Goal: Task Accomplishment & Management: Manage account settings

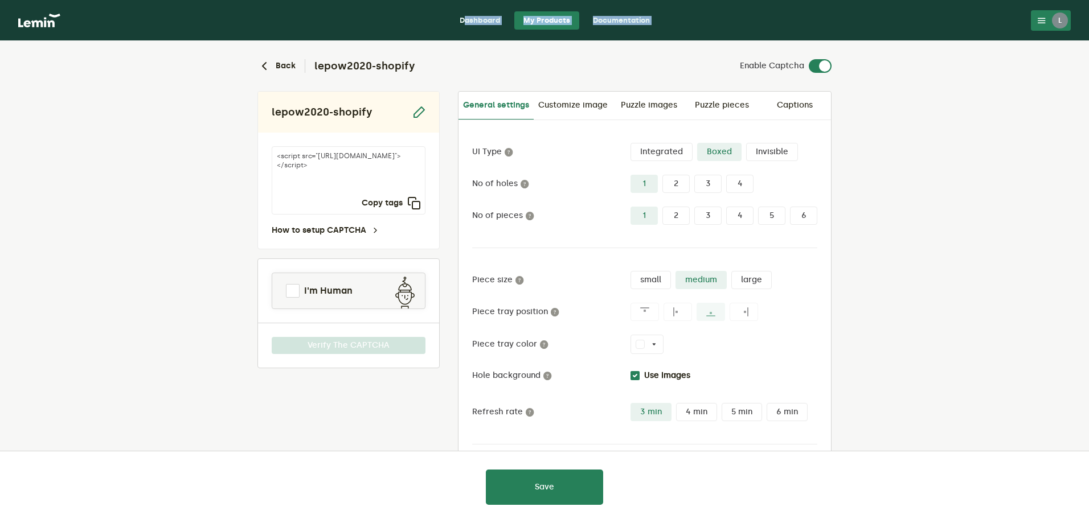
drag, startPoint x: 191, startPoint y: 44, endPoint x: 285, endPoint y: 50, distance: 94.7
click at [196, 48] on lemin-site-layout "Dashboard My Products Documentation L L lepow [EMAIL_ADDRESS][DOMAIN_NAME] Acco…" at bounding box center [544, 286] width 1089 height 573
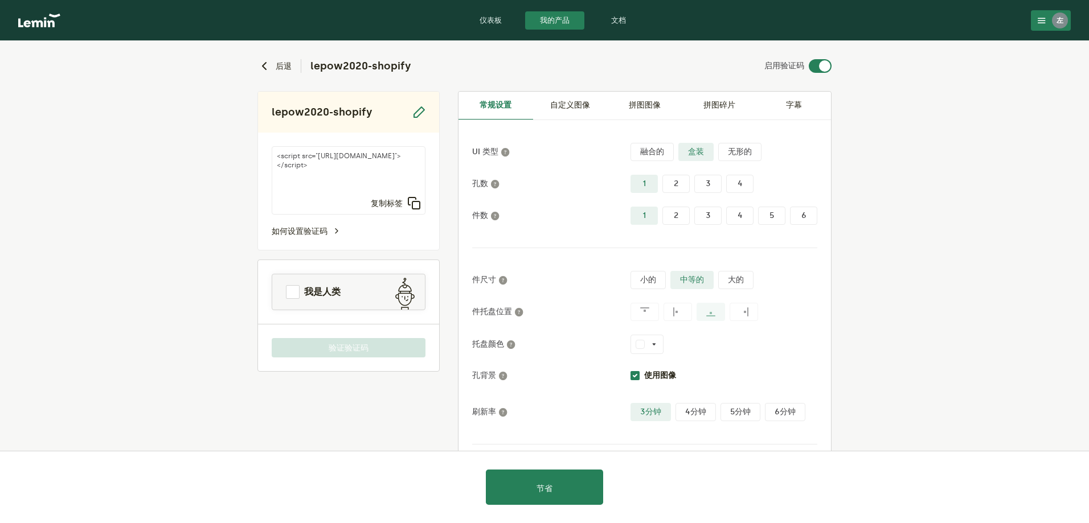
click at [665, 152] on label "融合的" at bounding box center [651, 152] width 43 height 18
click at [630, 143] on input "融合的" at bounding box center [630, 143] width 0 height 0
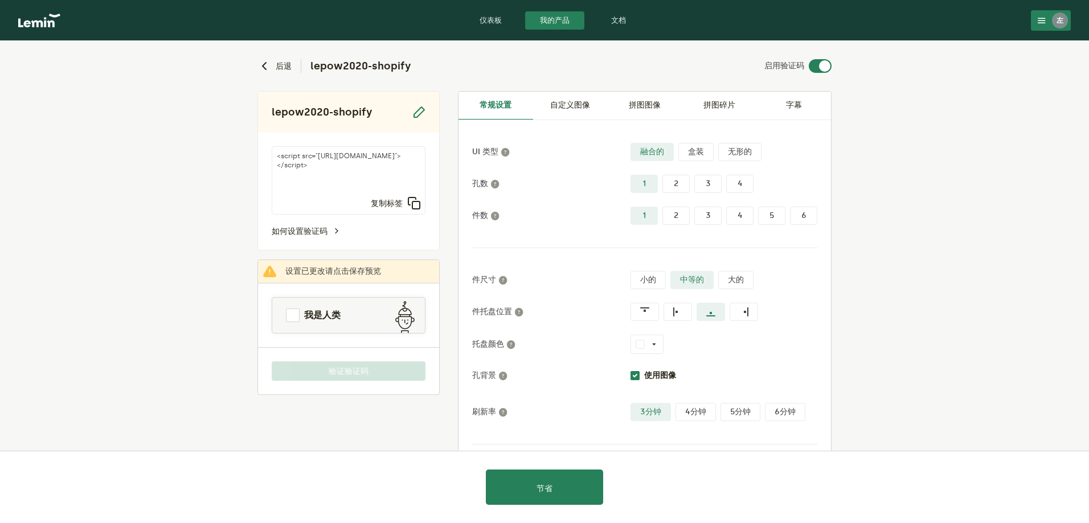
click at [684, 153] on label "盒装" at bounding box center [695, 152] width 35 height 18
click at [678, 143] on input "盒装" at bounding box center [678, 143] width 0 height 0
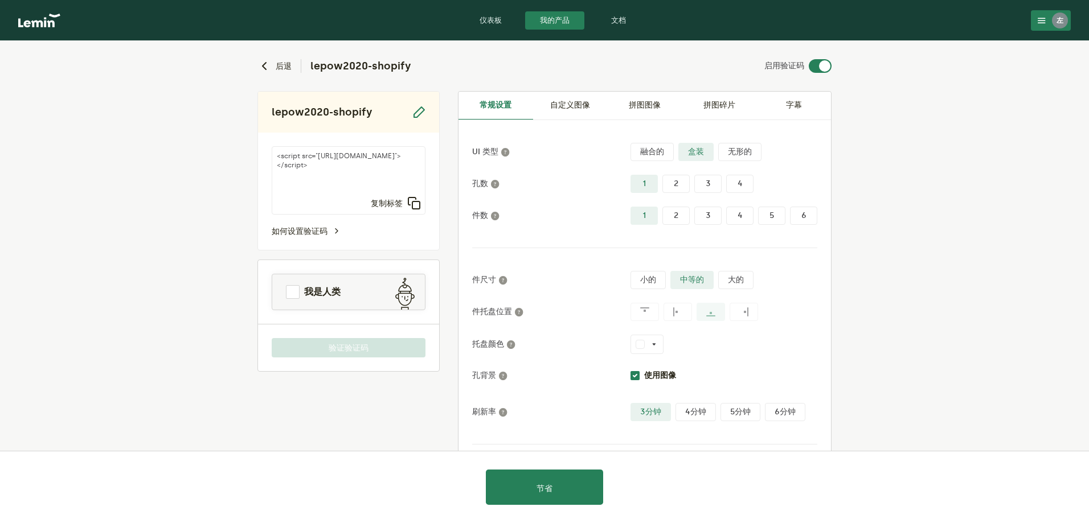
click at [663, 154] on font "融合的" at bounding box center [652, 152] width 24 height 10
click at [630, 143] on input "融合的" at bounding box center [630, 143] width 0 height 0
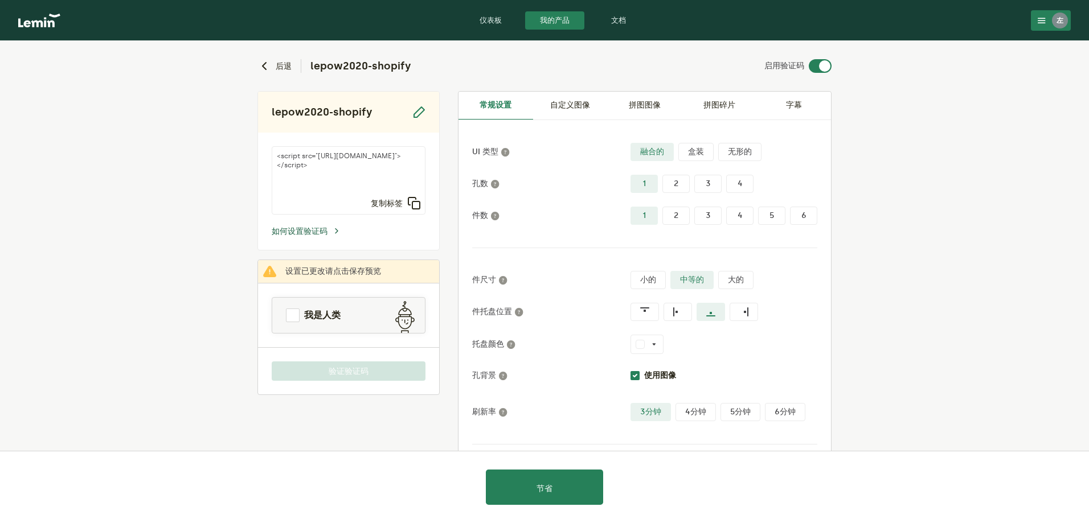
click at [328, 232] on link "如何设置验证码" at bounding box center [306, 231] width 69 height 10
click at [698, 149] on font "盒装" at bounding box center [696, 152] width 16 height 10
click at [678, 143] on input "盒装" at bounding box center [678, 143] width 0 height 0
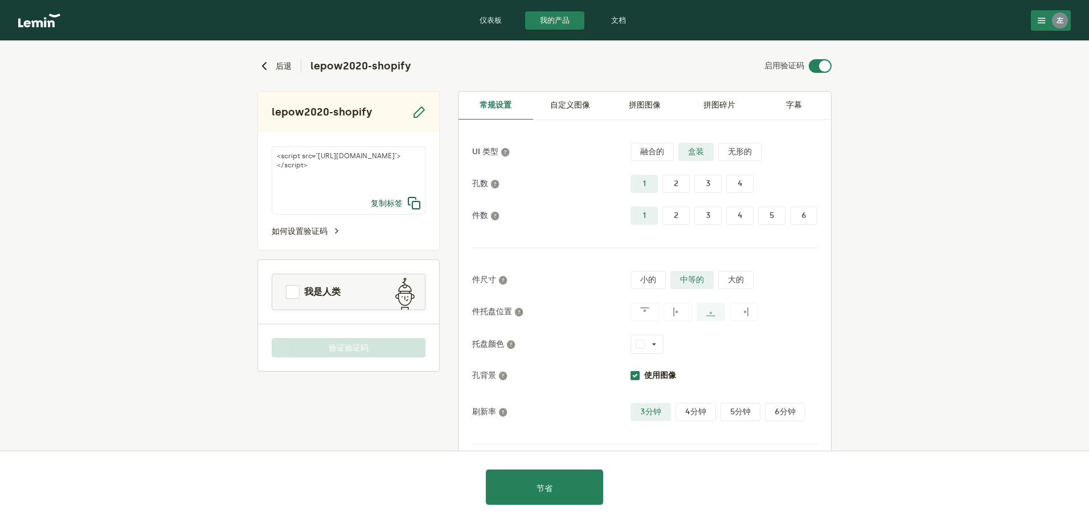
click at [416, 204] on icon "button" at bounding box center [414, 203] width 14 height 14
click at [945, 352] on lemin-captcha-form "后退 lepow2020-shopify 启用验证码 lepow2020-shopify <script src="[URL][DOMAIN_NAME]"><…" at bounding box center [544, 307] width 1089 height 533
click at [289, 293] on span at bounding box center [293, 292] width 14 height 14
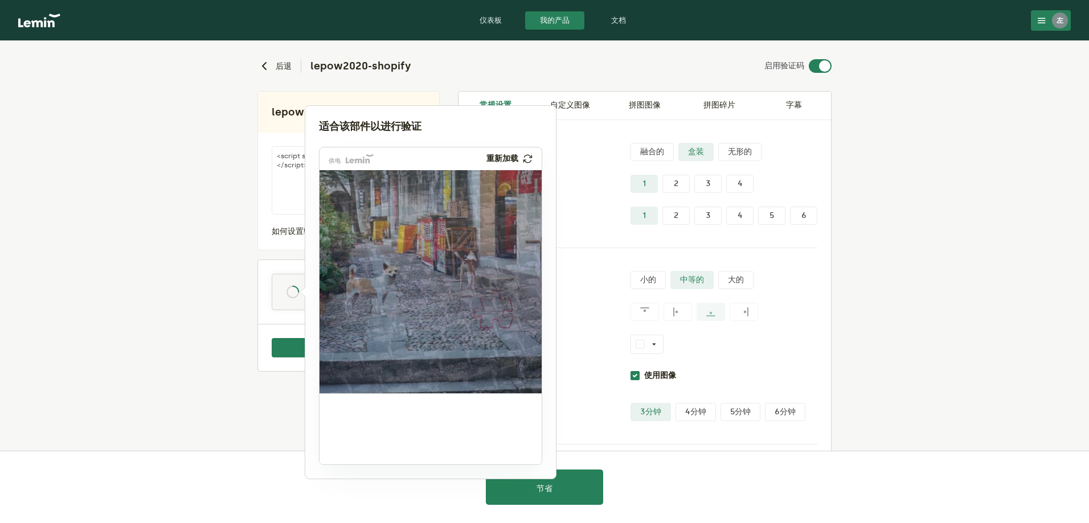
drag, startPoint x: 358, startPoint y: 439, endPoint x: 494, endPoint y: 321, distance: 179.6
click at [494, 321] on img at bounding box center [417, 384] width 368 height 223
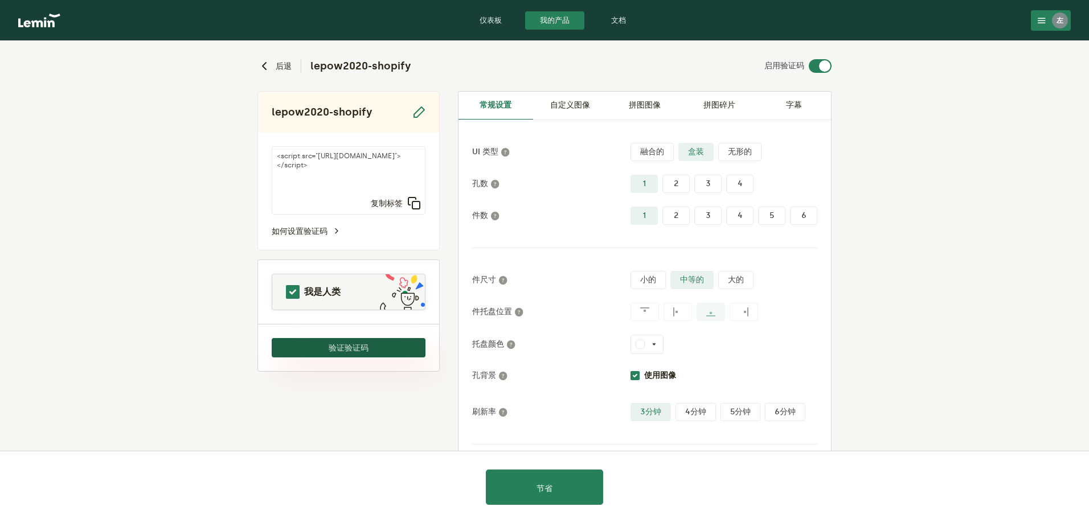
click at [381, 348] on button "验证验证码" at bounding box center [349, 347] width 154 height 19
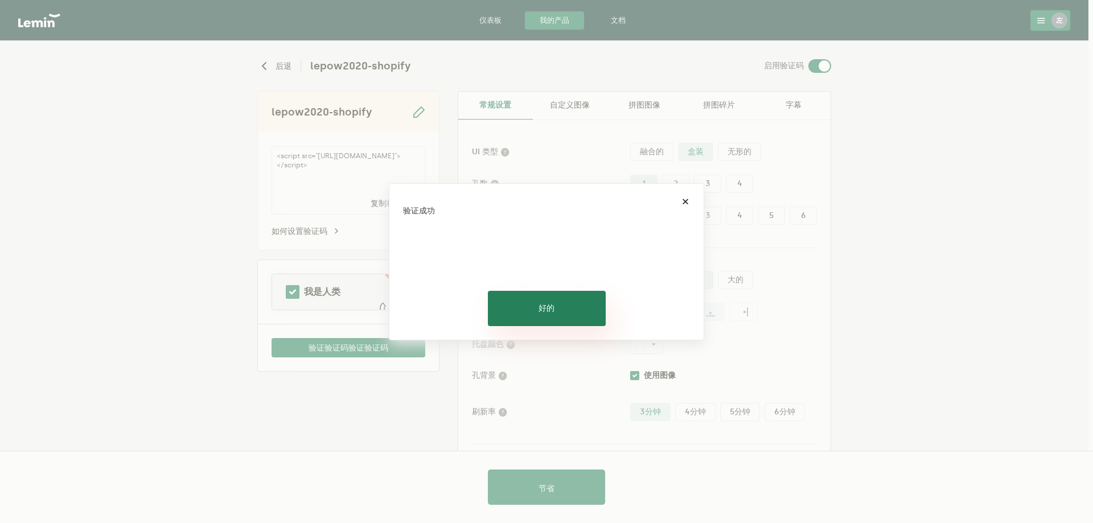
click at [559, 317] on button "好的" at bounding box center [547, 308] width 118 height 35
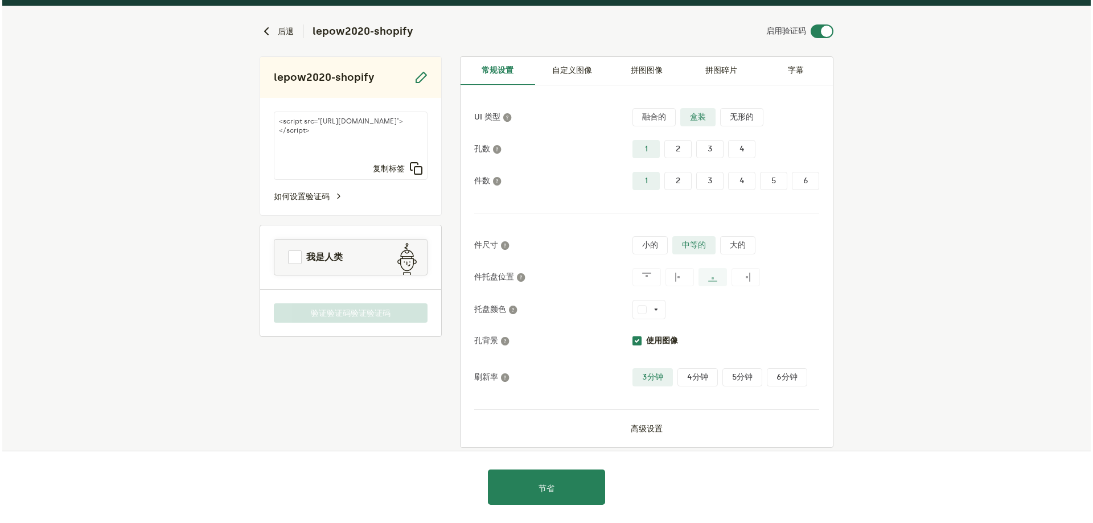
scroll to position [51, 0]
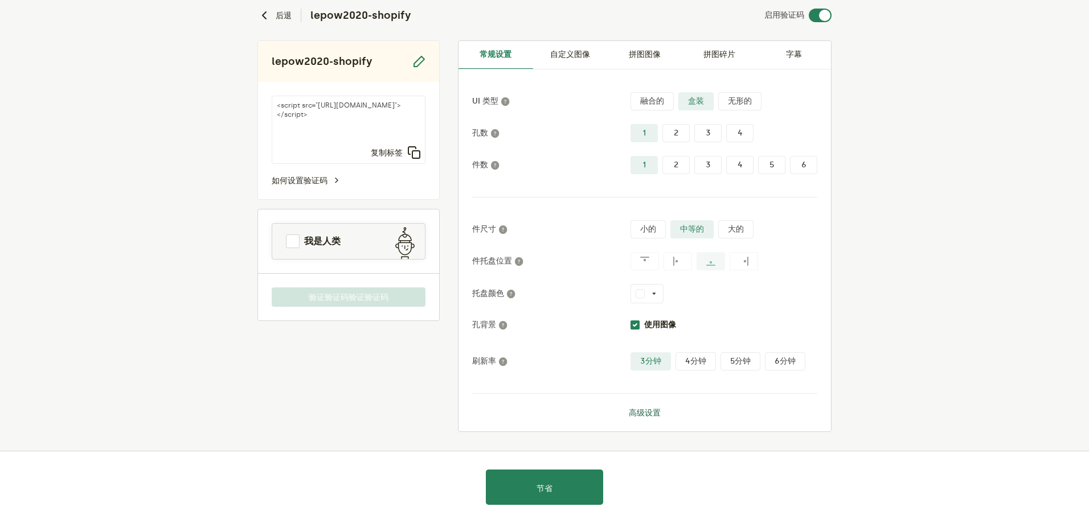
click at [642, 417] on font "高级设置" at bounding box center [645, 413] width 32 height 10
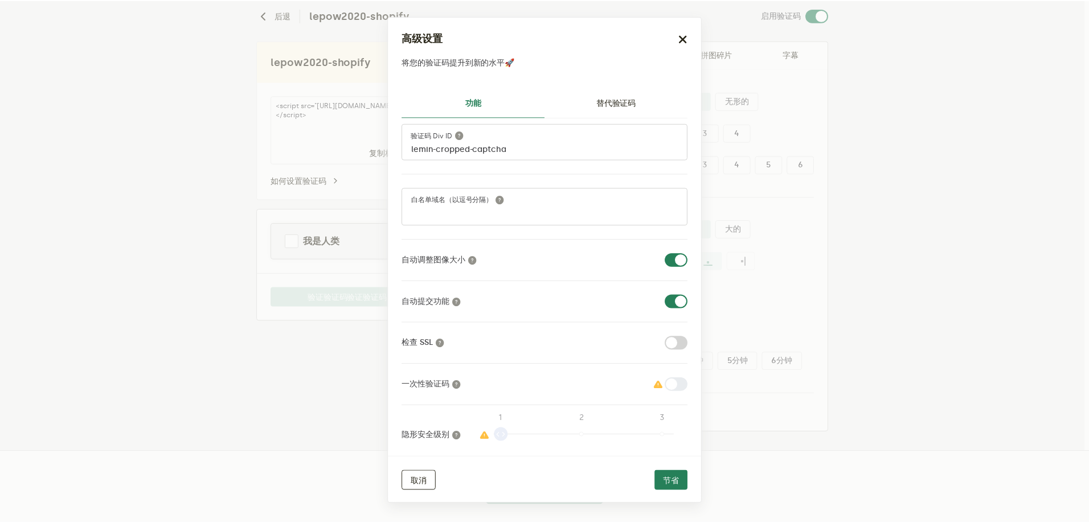
scroll to position [0, 0]
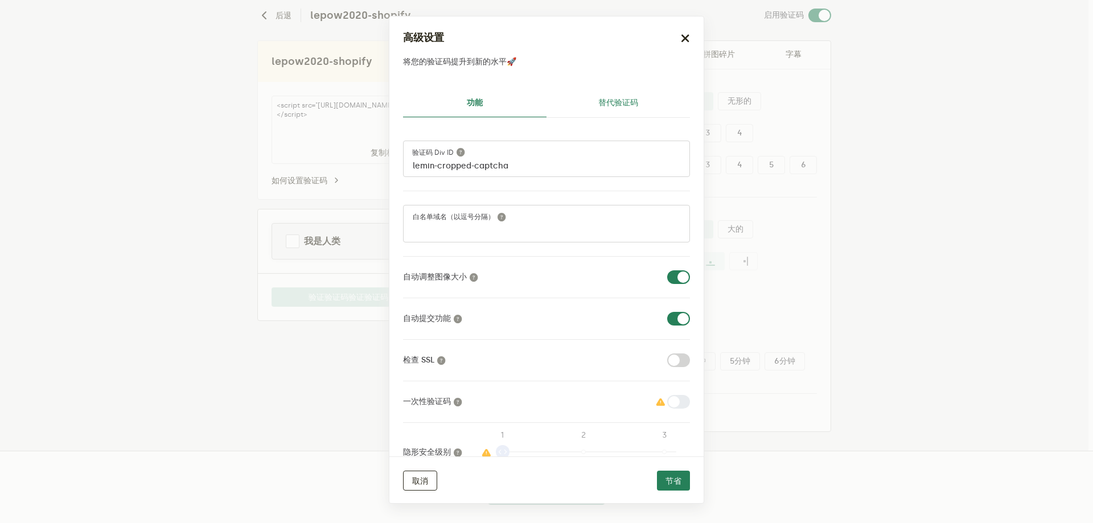
click at [614, 105] on font "替代验证码" at bounding box center [618, 103] width 40 height 10
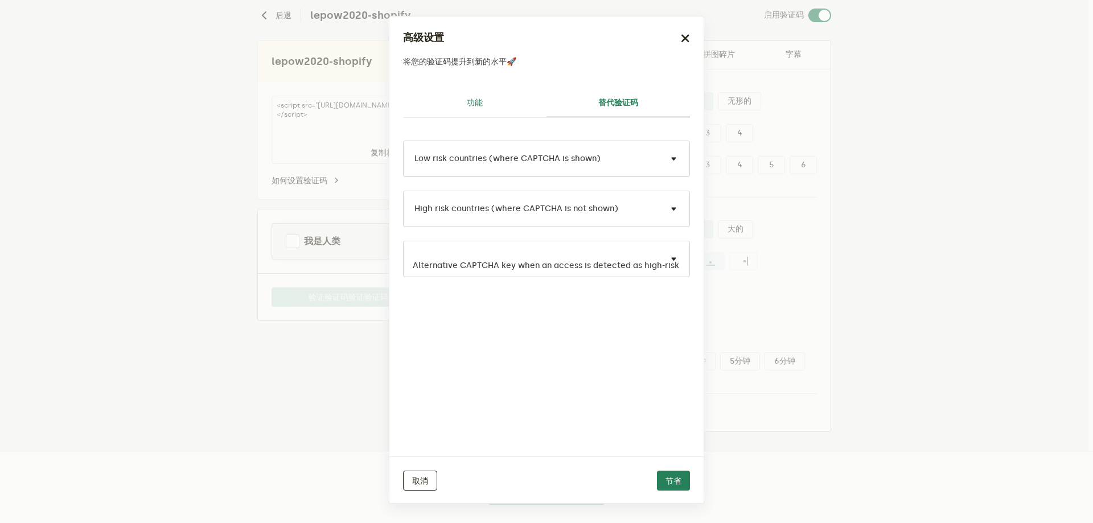
click at [478, 101] on font "功能" at bounding box center [475, 103] width 16 height 10
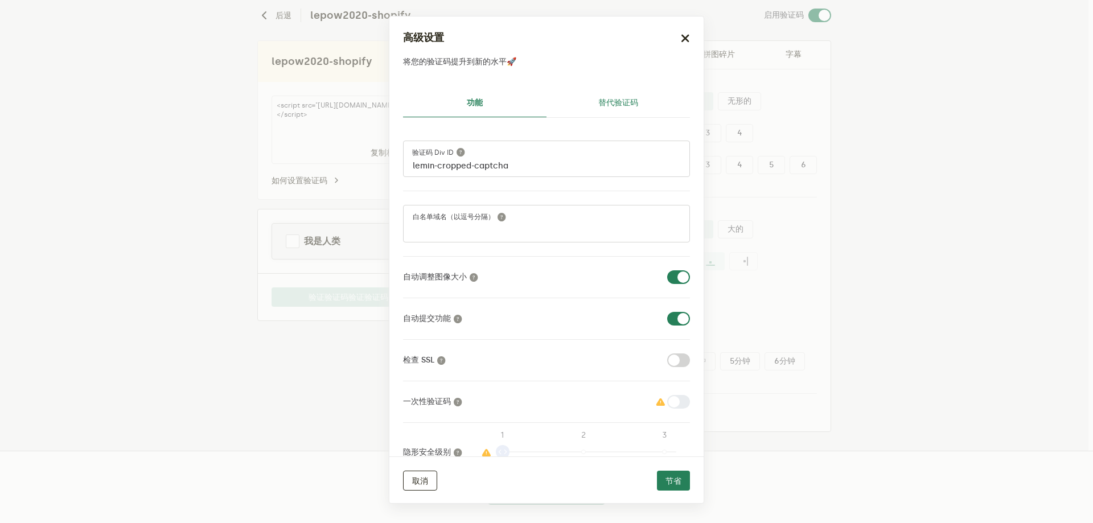
click at [603, 101] on font "替代验证码" at bounding box center [618, 103] width 40 height 10
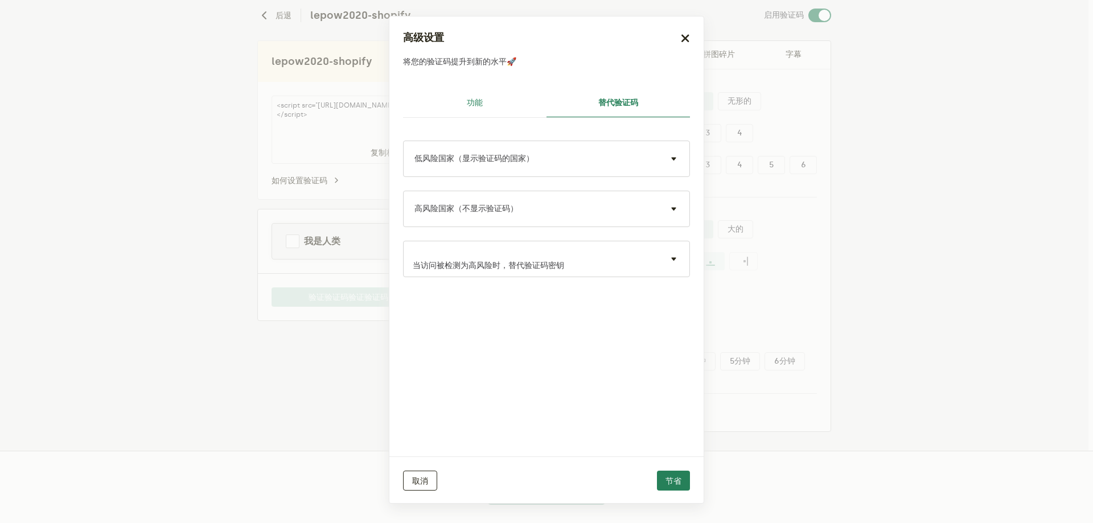
click at [497, 112] on link "功能" at bounding box center [474, 102] width 143 height 27
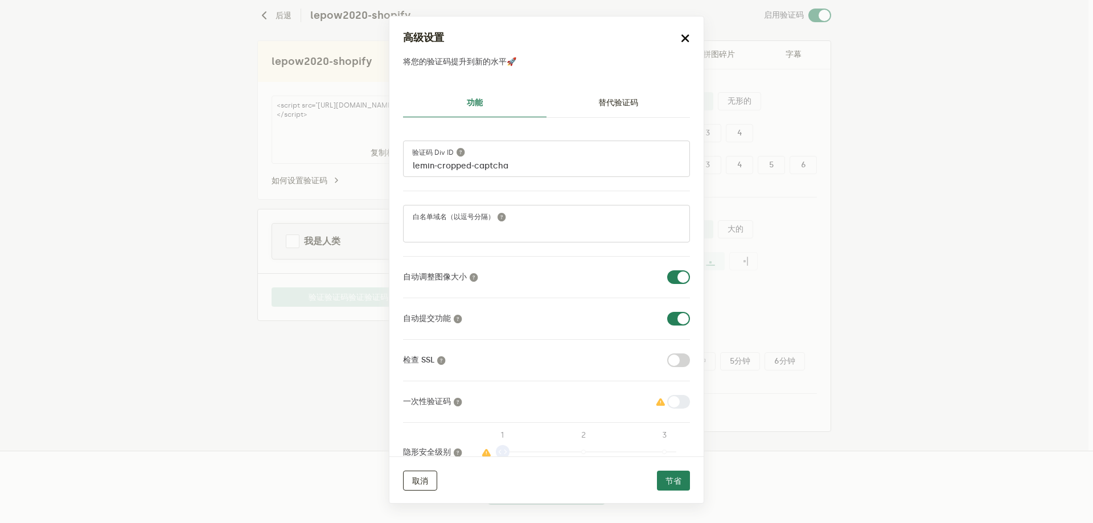
click at [687, 36] on icon "button" at bounding box center [685, 38] width 9 height 9
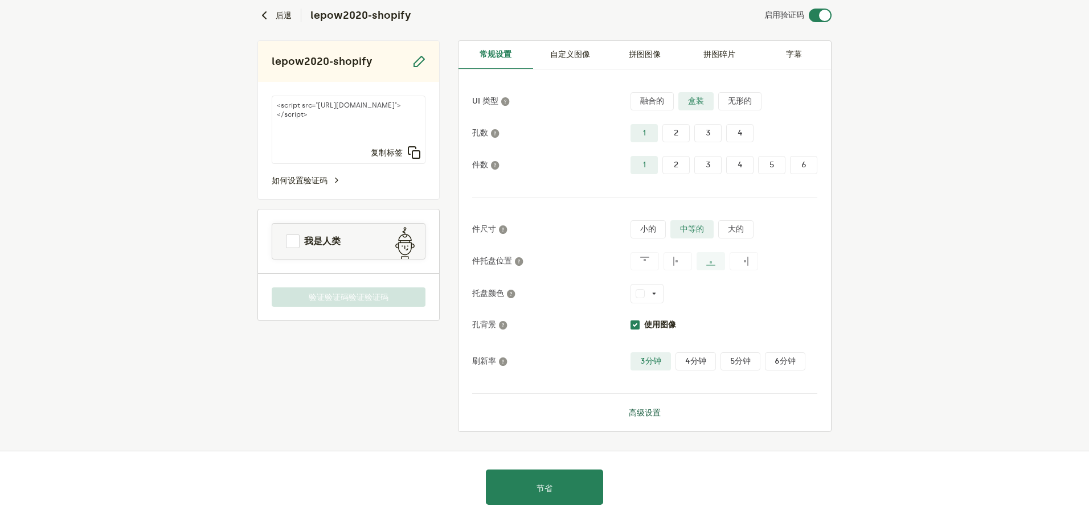
click at [642, 416] on font "高级设置" at bounding box center [645, 413] width 32 height 10
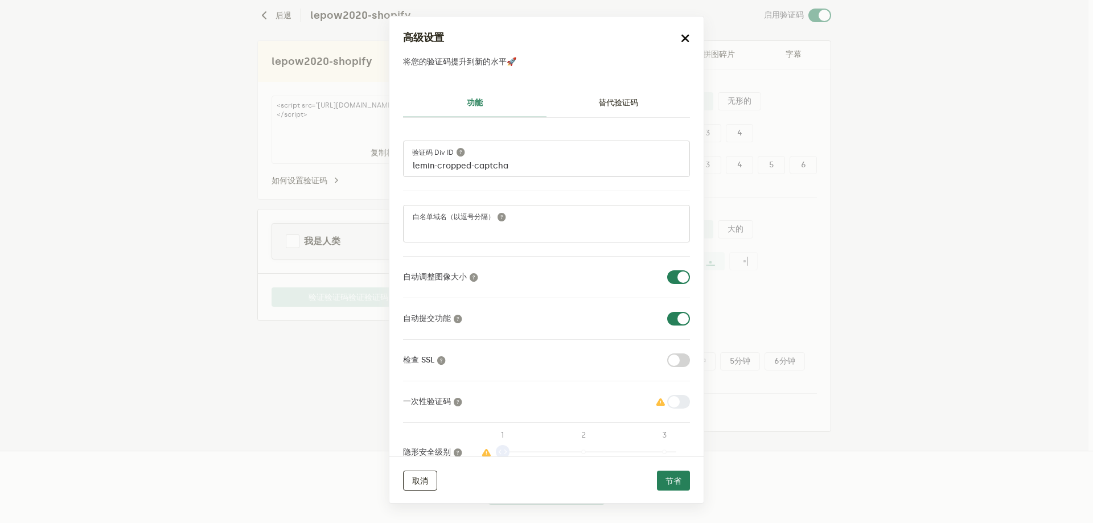
click at [686, 40] on icon "button" at bounding box center [685, 38] width 9 height 9
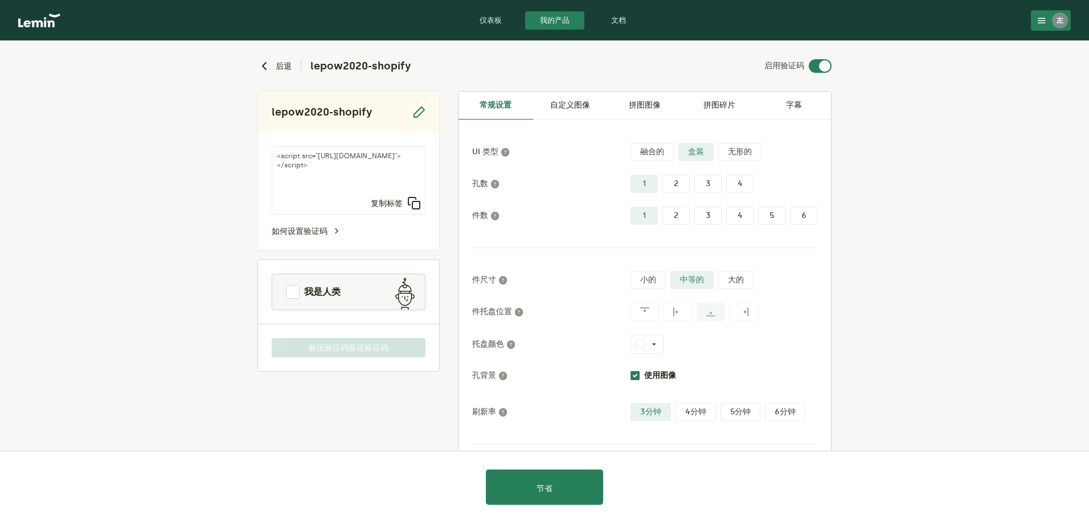
click at [1057, 20] on font "左" at bounding box center [1059, 21] width 7 height 8
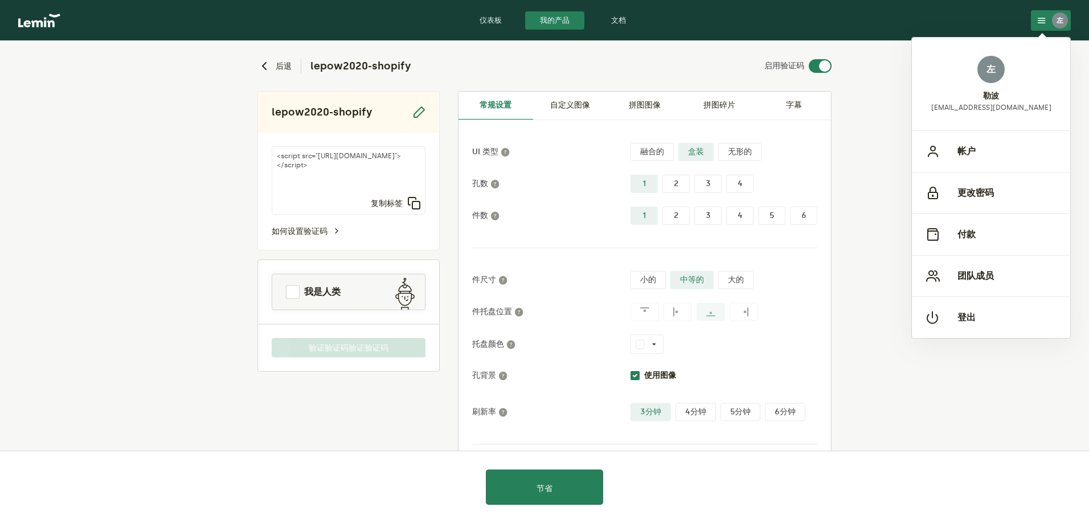
click at [1057, 20] on font "左" at bounding box center [1059, 21] width 7 height 8
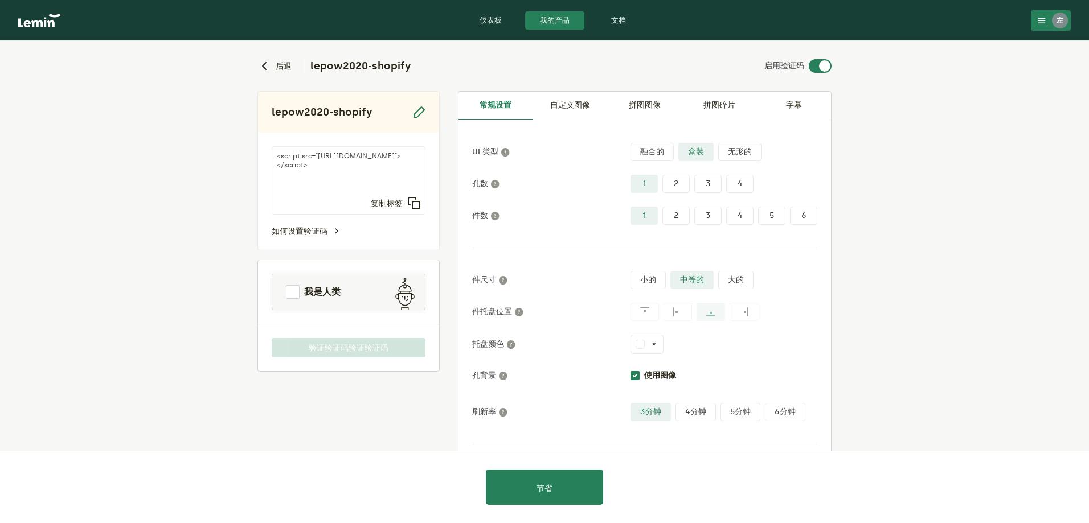
click at [1063, 20] on font "左" at bounding box center [1059, 21] width 7 height 8
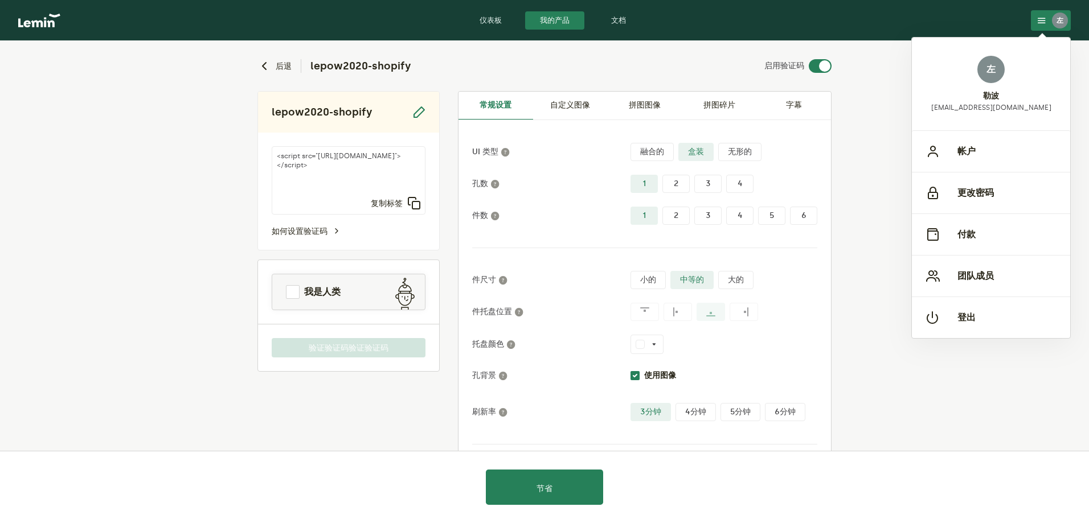
click at [1042, 18] on icon at bounding box center [1041, 20] width 9 height 9
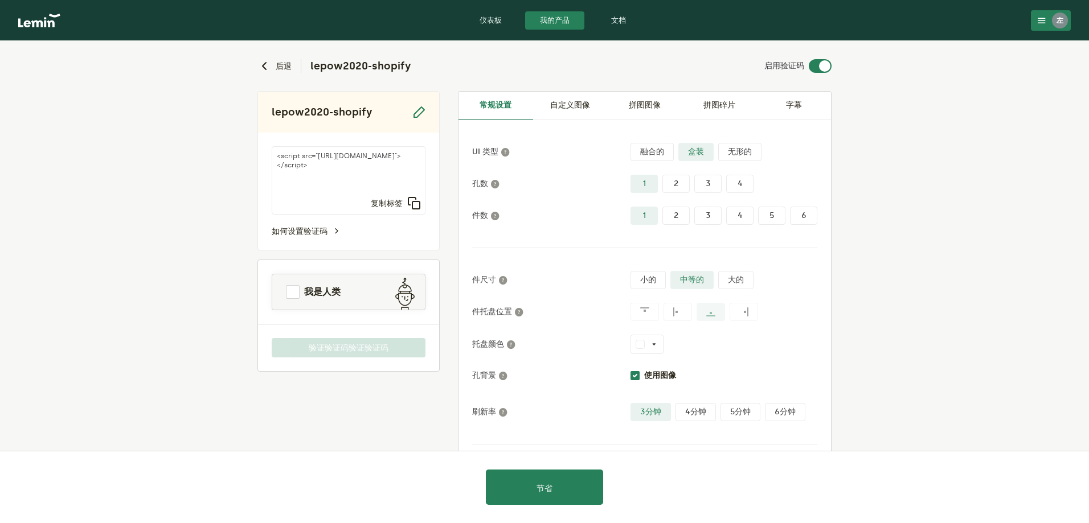
click at [1042, 18] on icon at bounding box center [1041, 20] width 9 height 9
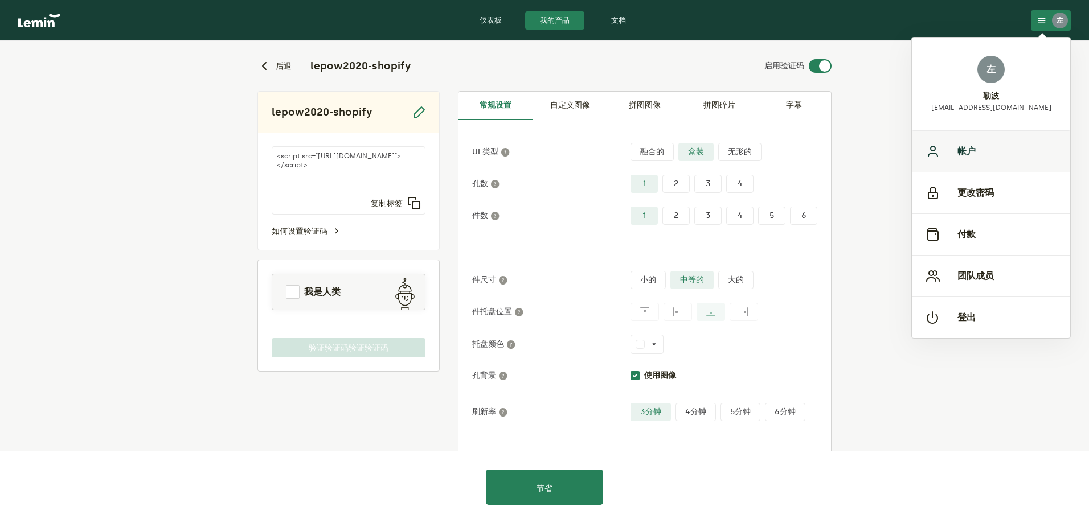
click at [961, 157] on font "帐户" at bounding box center [966, 152] width 18 height 14
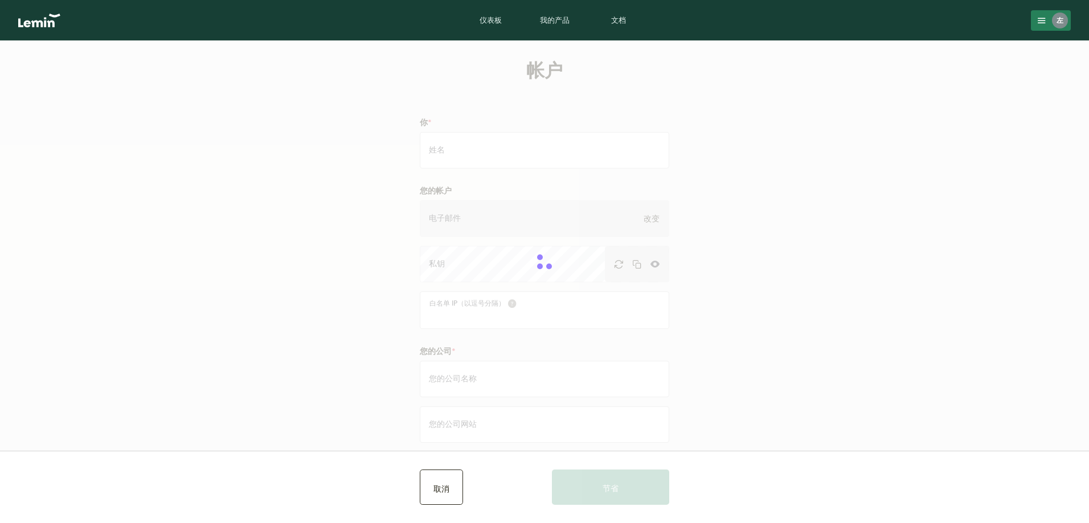
type input "lepow"
type input "[EMAIL_ADDRESS][DOMAIN_NAME]"
type input "LEPOW INT'LCO.，LIMITED"
type input "[DOMAIN_NAME]"
type input "18569425754"
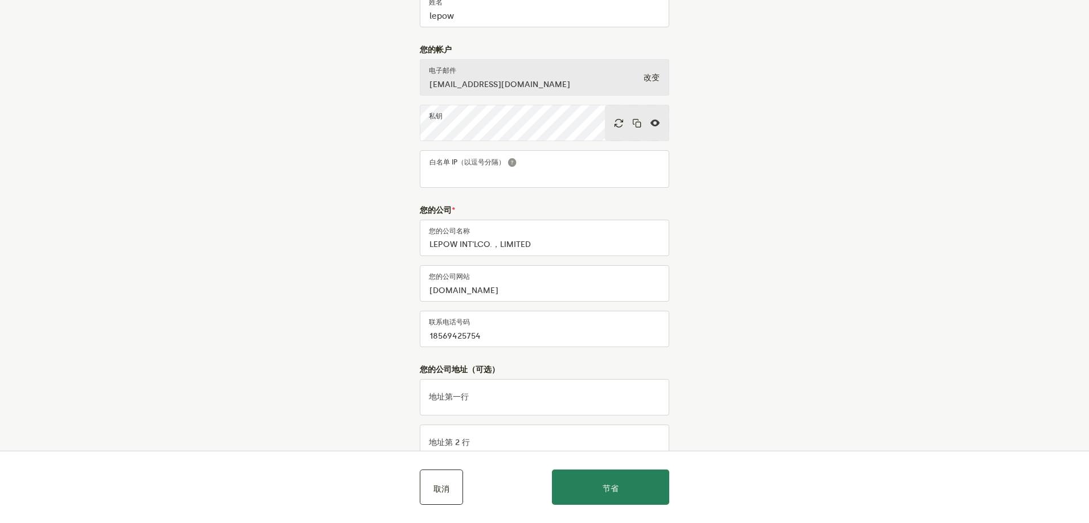
scroll to position [114, 0]
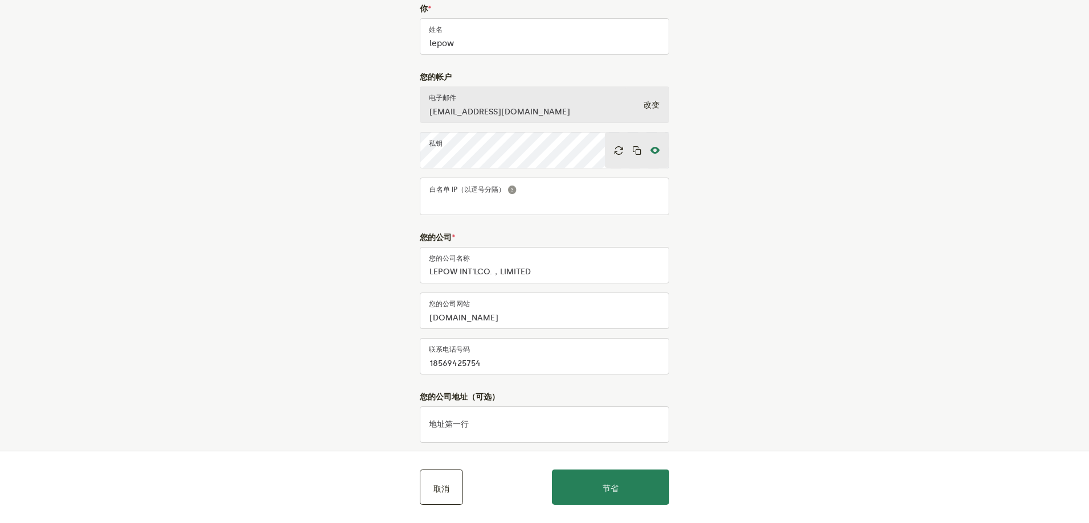
click at [658, 151] on icon at bounding box center [654, 150] width 9 height 9
click at [637, 149] on icon "button" at bounding box center [636, 150] width 9 height 9
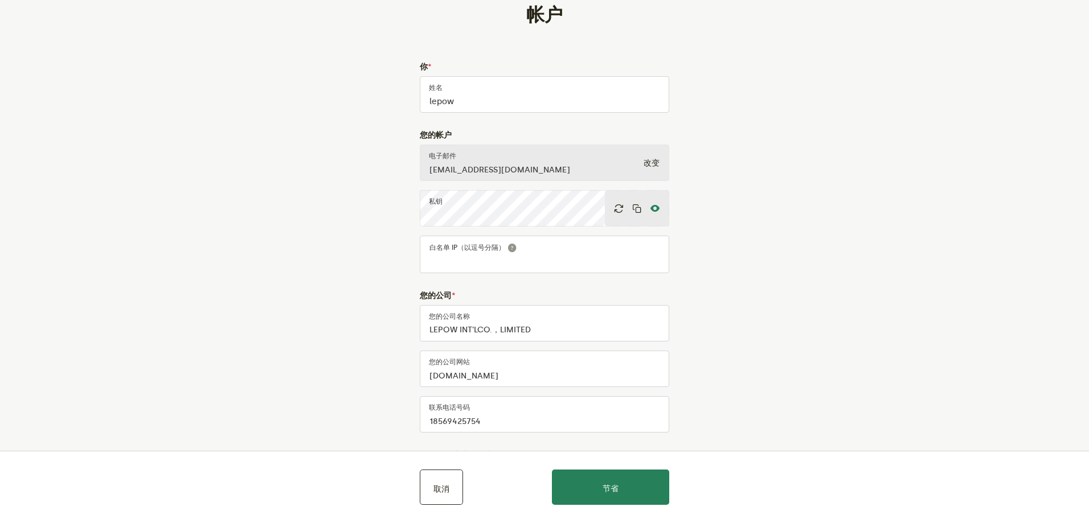
scroll to position [0, 0]
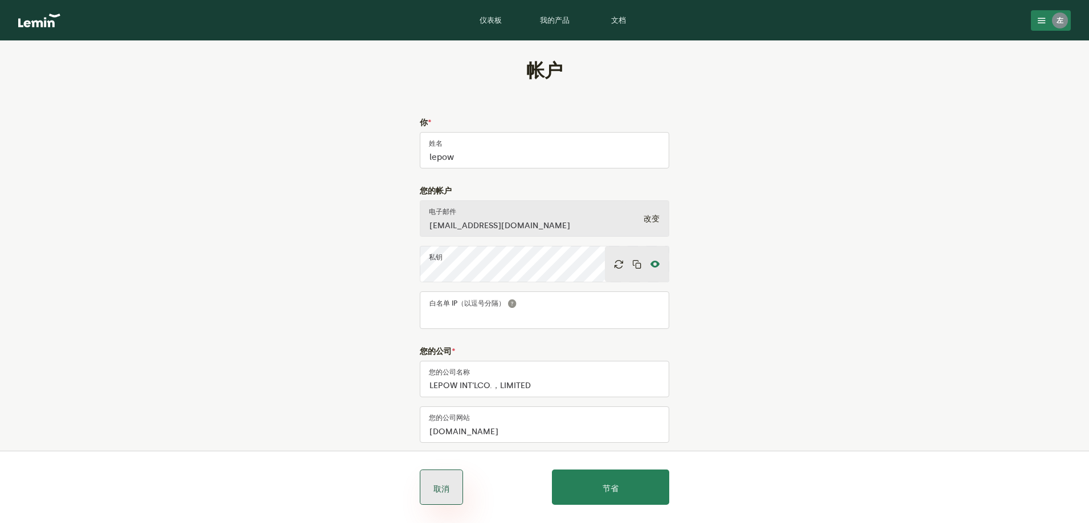
click at [436, 483] on button "取消" at bounding box center [441, 487] width 43 height 35
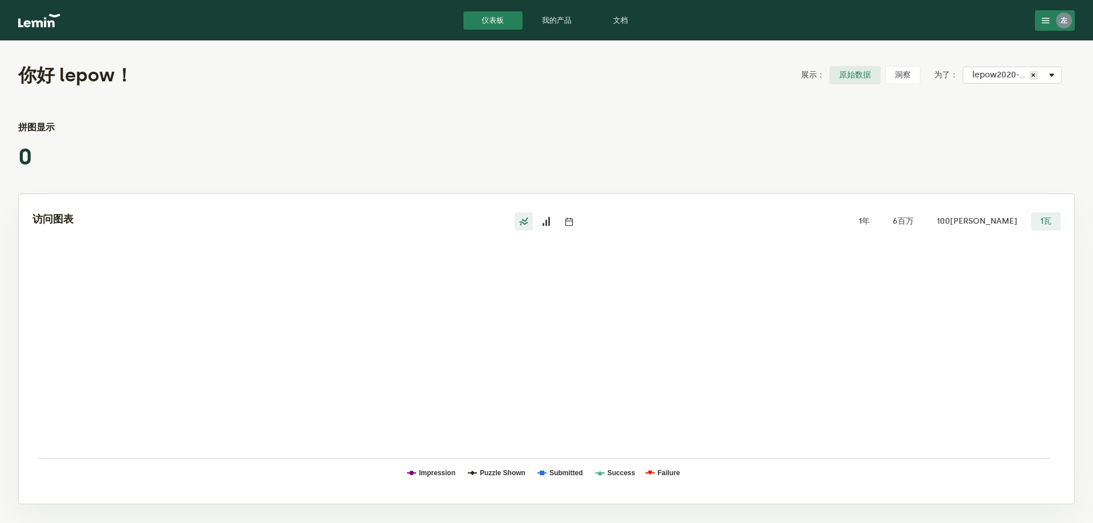
click at [547, 21] on font "我的产品" at bounding box center [557, 20] width 30 height 9
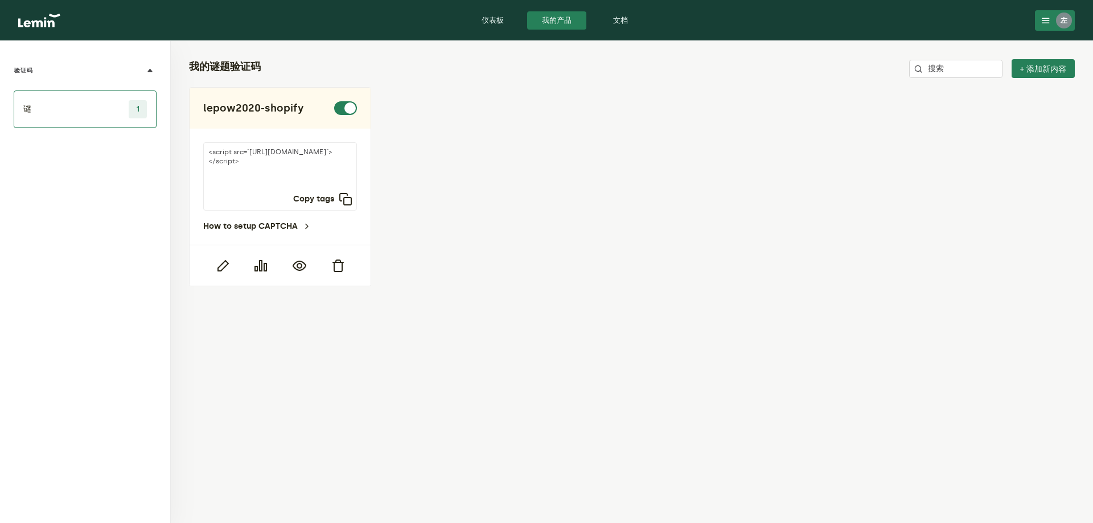
click at [492, 23] on font "仪表板" at bounding box center [493, 20] width 22 height 9
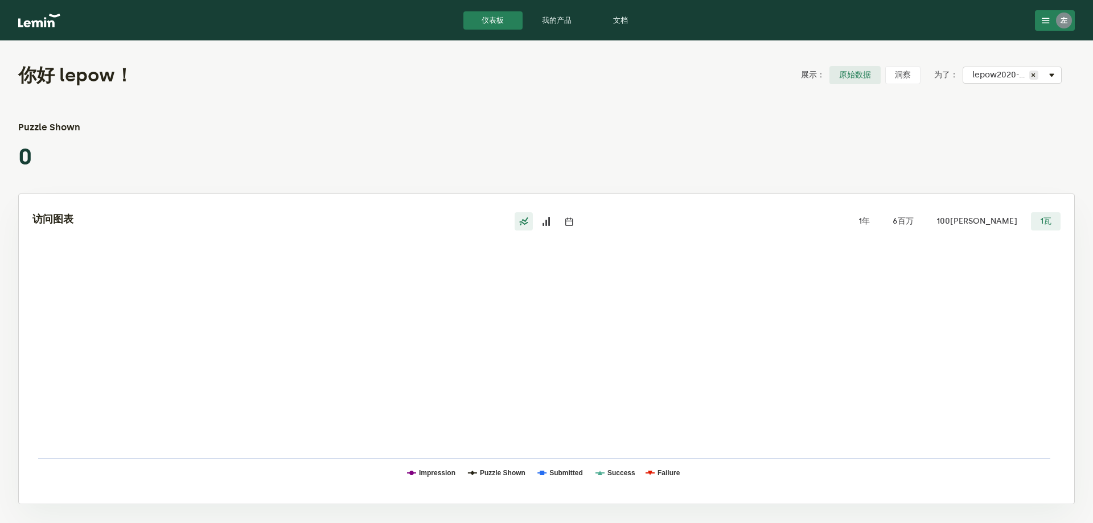
click at [580, 23] on link "我的产品" at bounding box center [556, 20] width 59 height 18
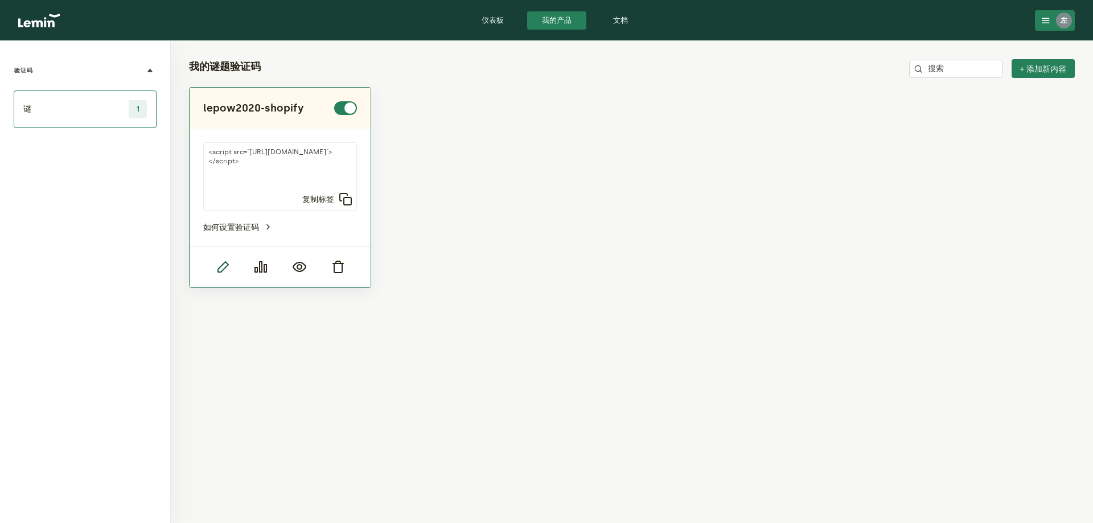
click at [227, 266] on icon "button" at bounding box center [223, 267] width 14 height 14
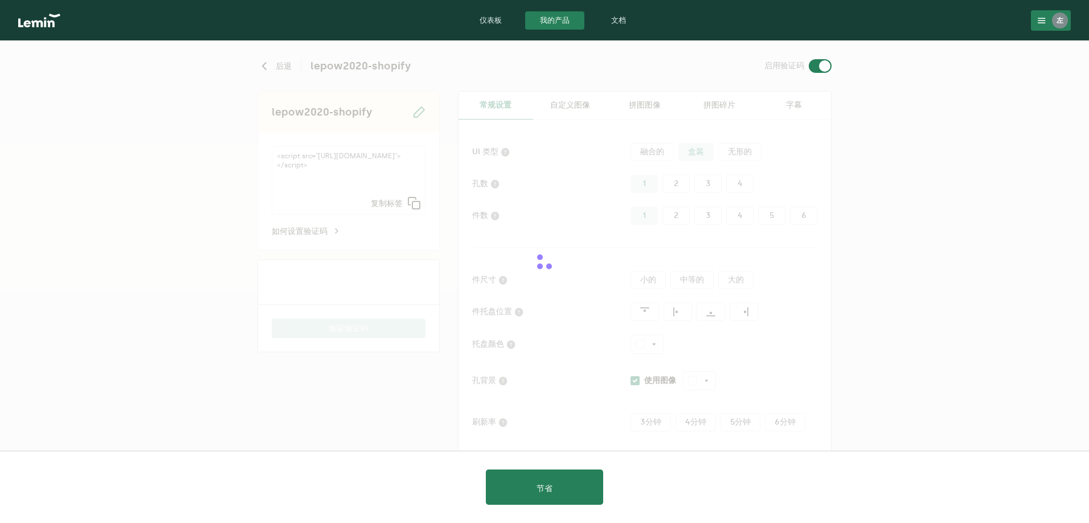
type input "white"
checkbox input "true"
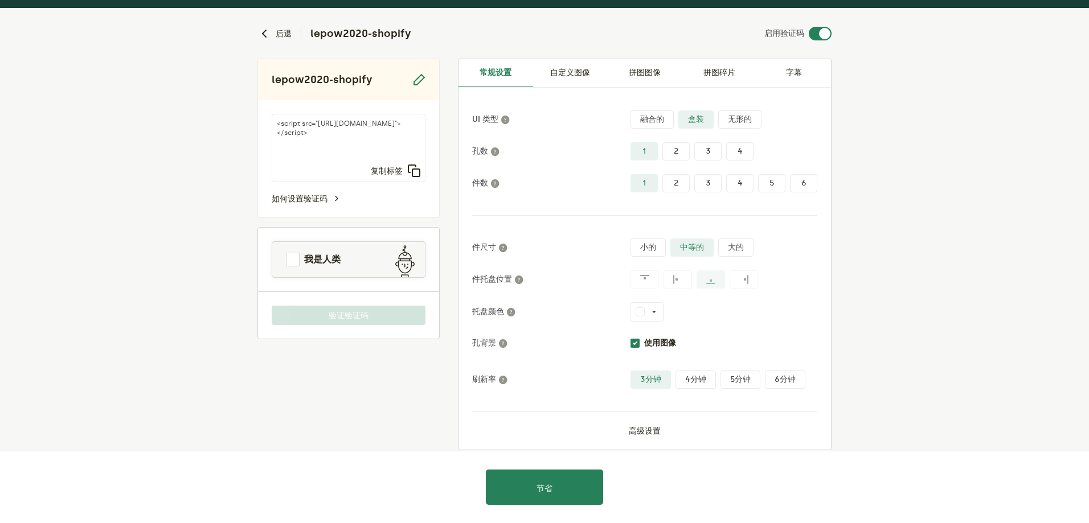
scroll to position [51, 0]
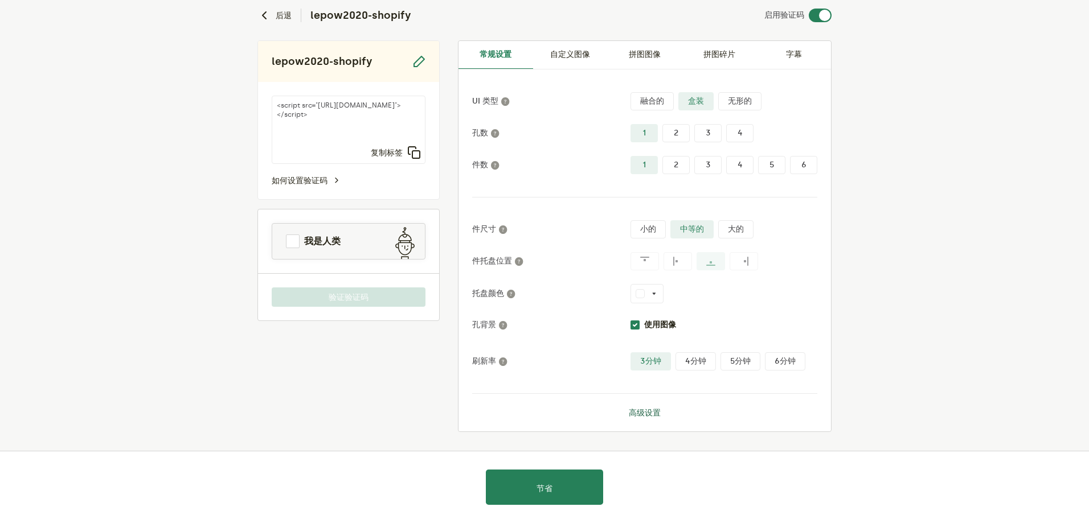
click at [645, 417] on font "高级设置" at bounding box center [645, 413] width 32 height 10
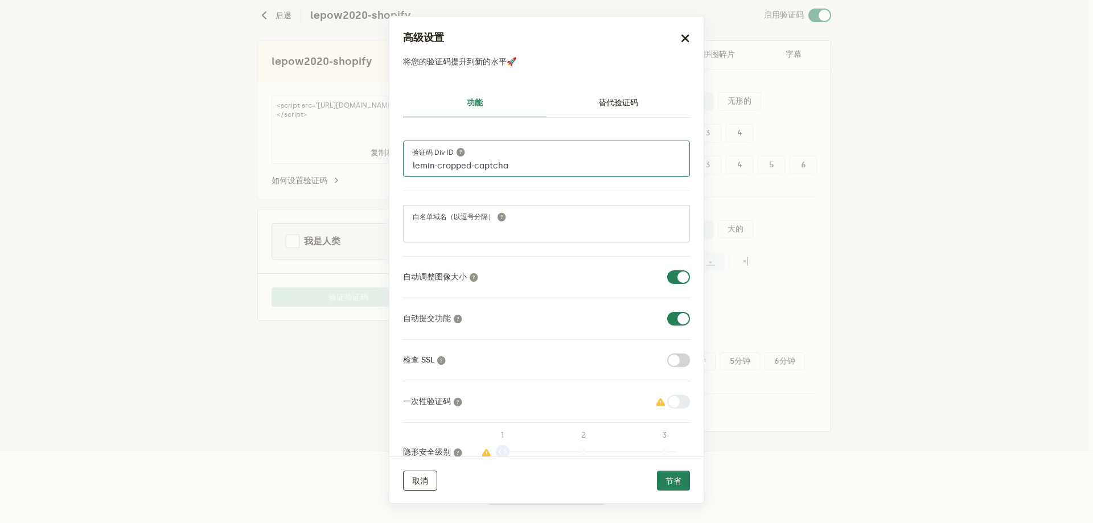
drag, startPoint x: 521, startPoint y: 167, endPoint x: 409, endPoint y: 166, distance: 112.2
click at [409, 166] on input "lemin-cropped-captcha" at bounding box center [546, 159] width 287 height 36
click at [687, 38] on icon "button" at bounding box center [685, 38] width 9 height 9
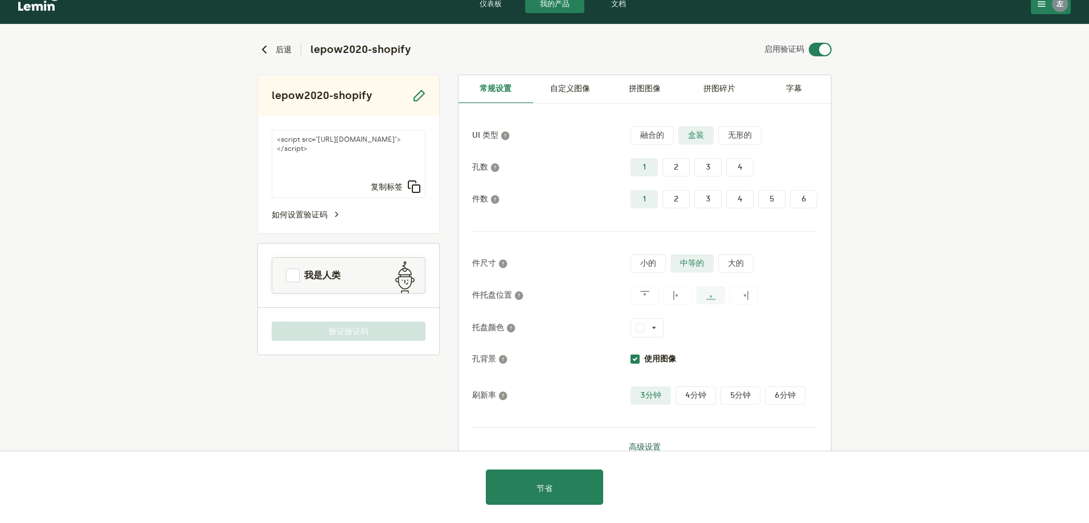
scroll to position [0, 0]
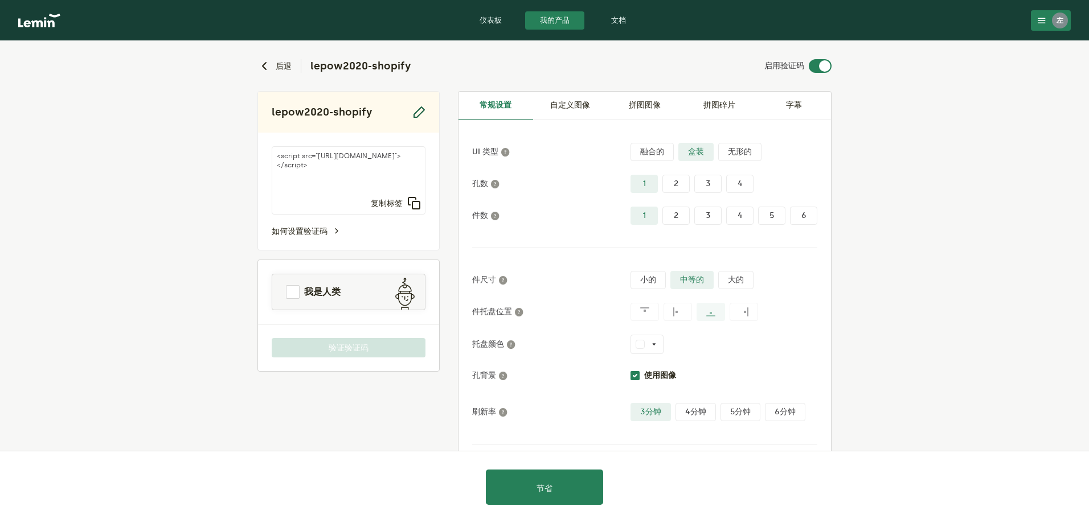
click at [412, 116] on icon "button" at bounding box center [419, 112] width 14 height 14
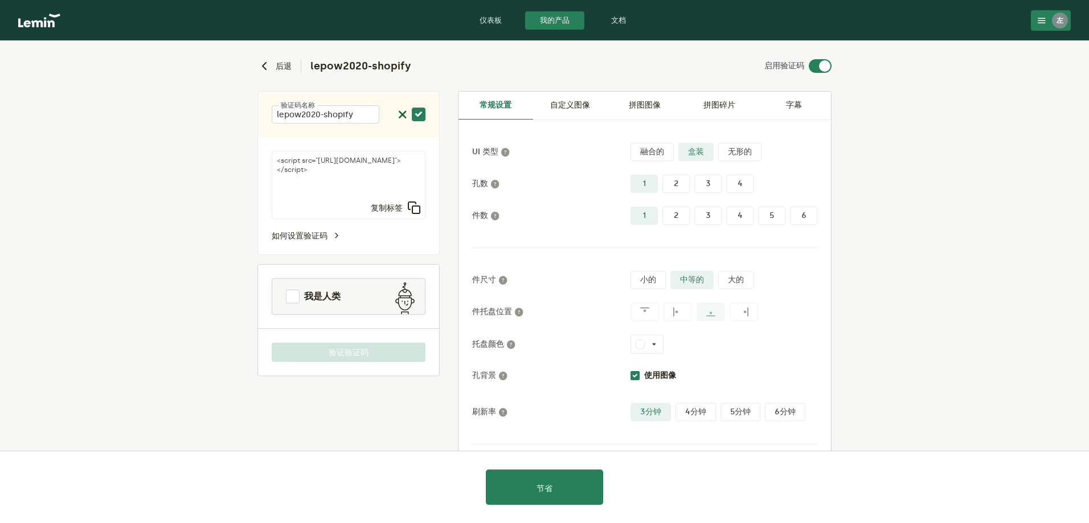
click at [405, 116] on icon "button" at bounding box center [402, 114] width 9 height 9
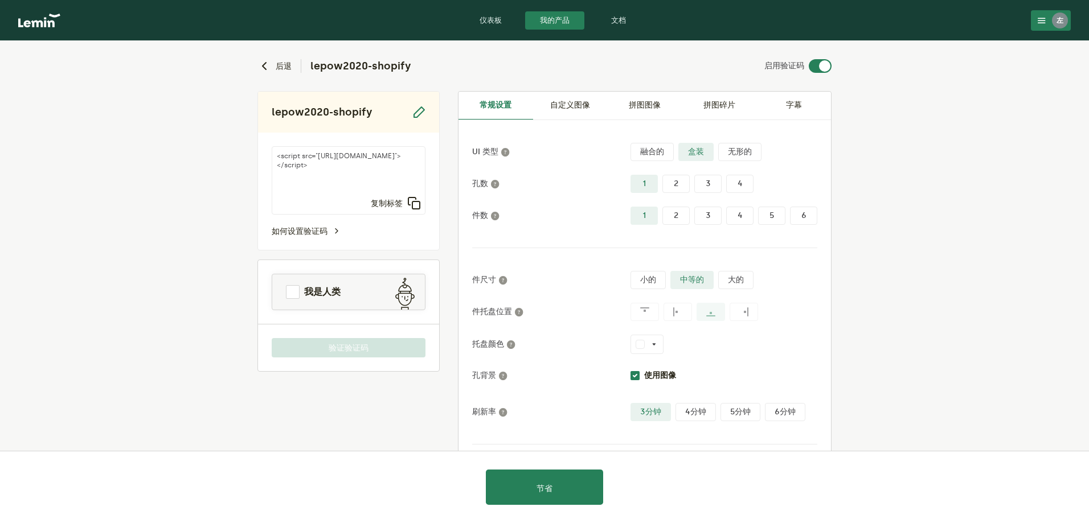
click at [1043, 16] on icon at bounding box center [1041, 20] width 9 height 9
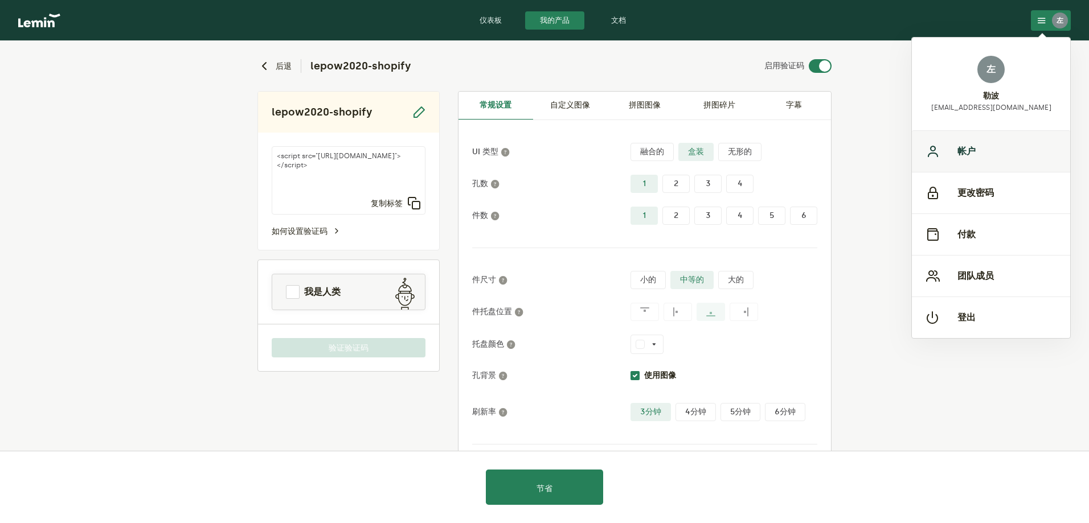
click at [975, 154] on button "帐户" at bounding box center [991, 151] width 158 height 42
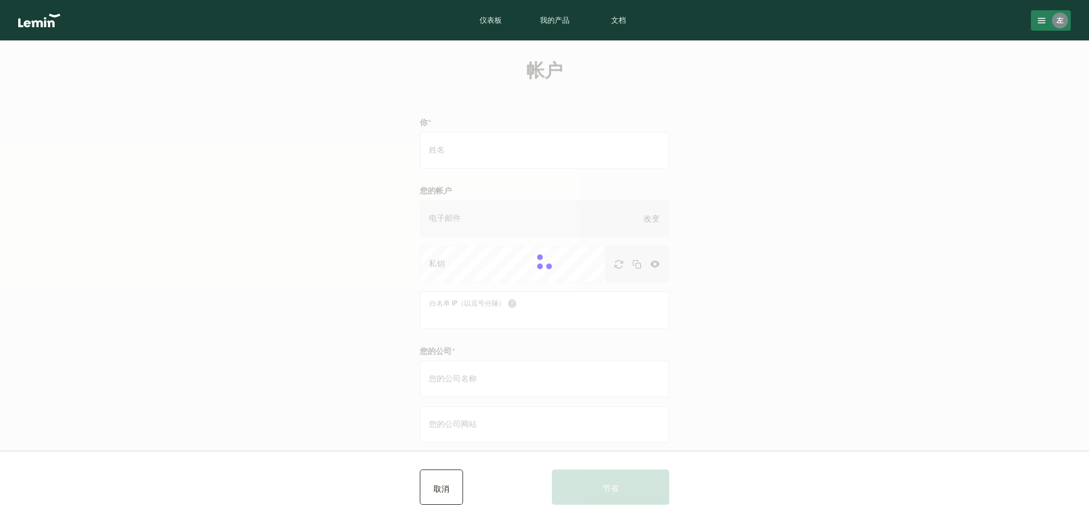
type input "lepow"
type input "[EMAIL_ADDRESS][DOMAIN_NAME]"
type input "LEPOW INT'LCO.，LIMITED"
type input "[DOMAIN_NAME]"
type input "18569425754"
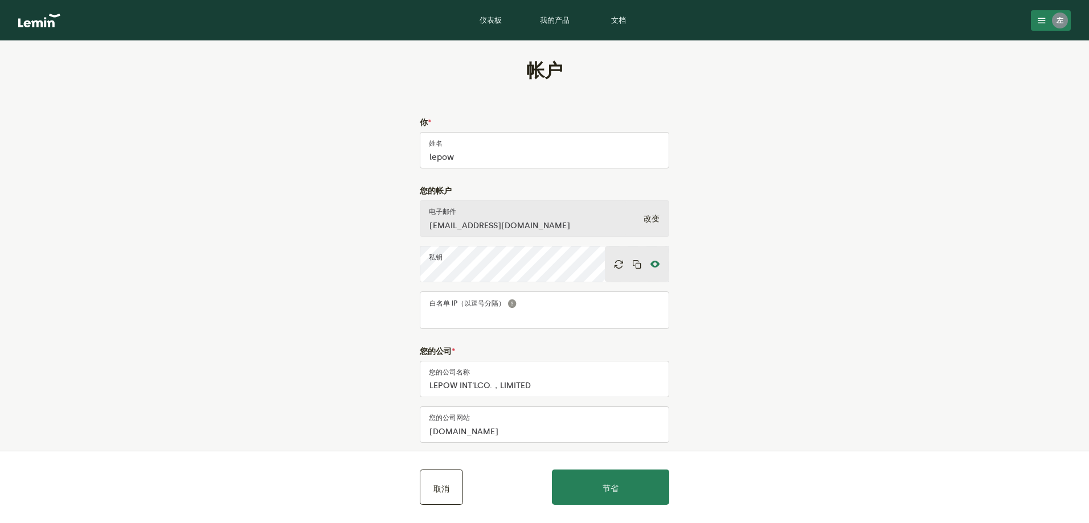
click at [658, 264] on icon at bounding box center [654, 264] width 9 height 9
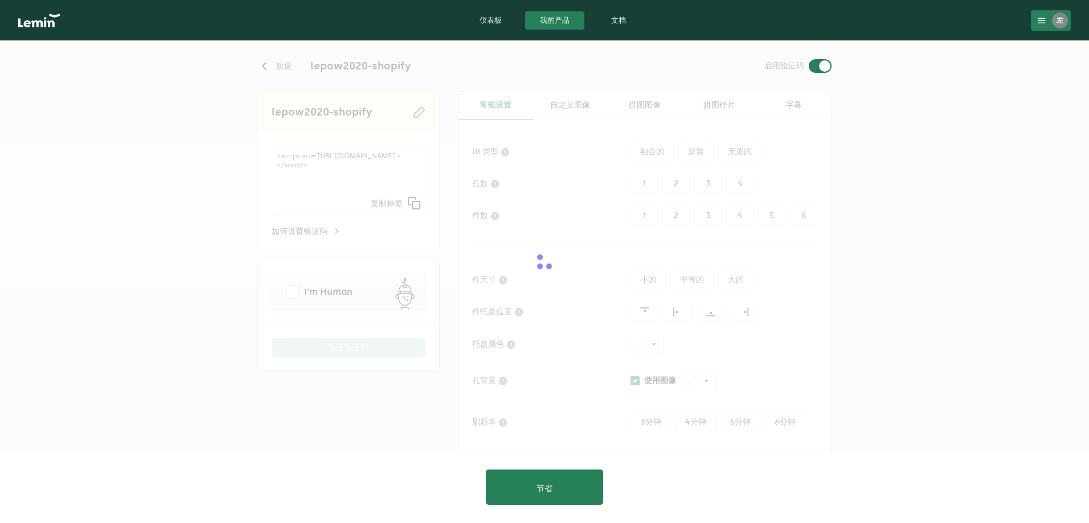
type input "white"
checkbox input "true"
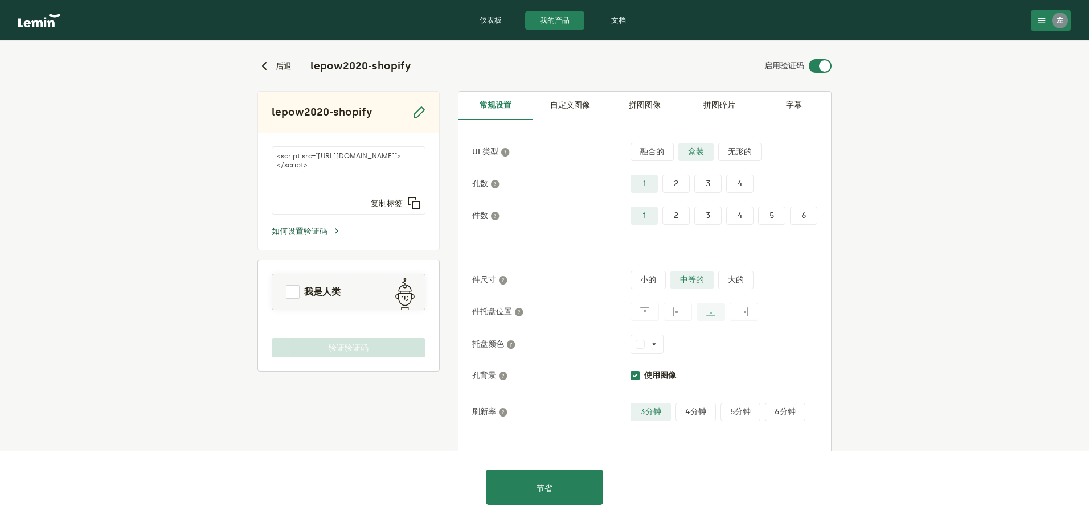
click at [325, 232] on font "如何设置验证码" at bounding box center [300, 232] width 56 height 10
click at [416, 206] on icon "button" at bounding box center [414, 203] width 14 height 14
click at [415, 204] on icon "button" at bounding box center [414, 203] width 14 height 14
click at [568, 110] on link "自定义图像" at bounding box center [570, 105] width 75 height 27
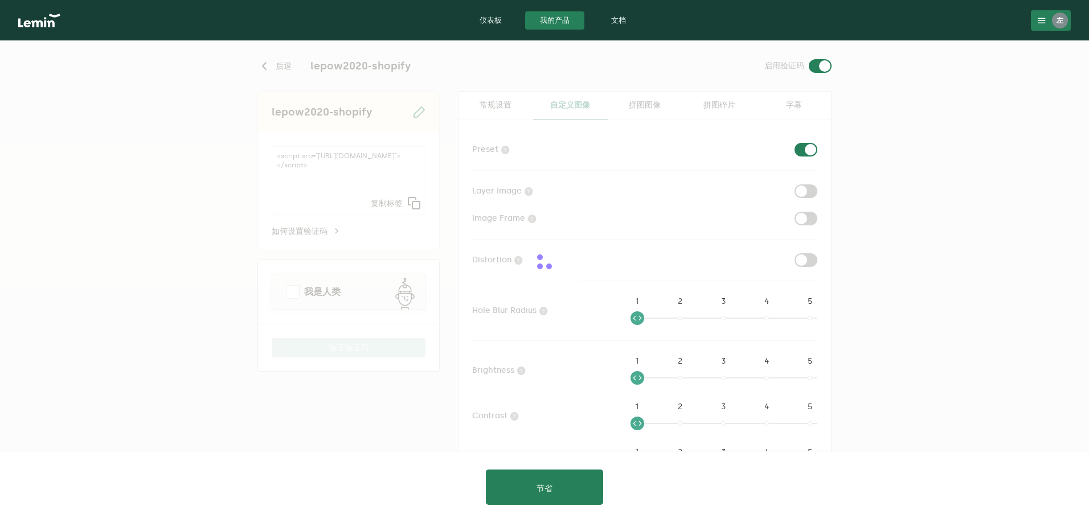
checkbox input "true"
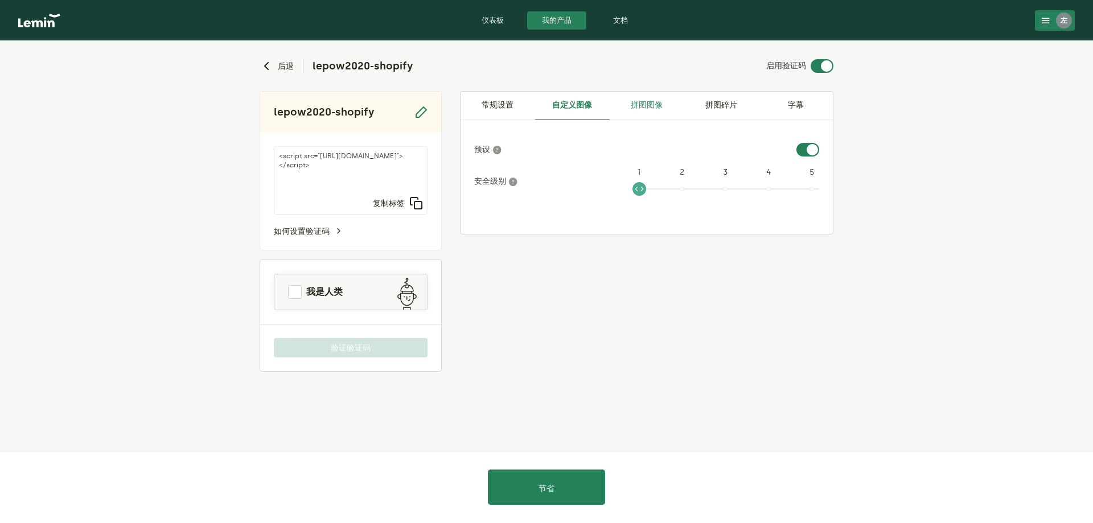
click at [654, 104] on font "拼图图像" at bounding box center [647, 105] width 32 height 10
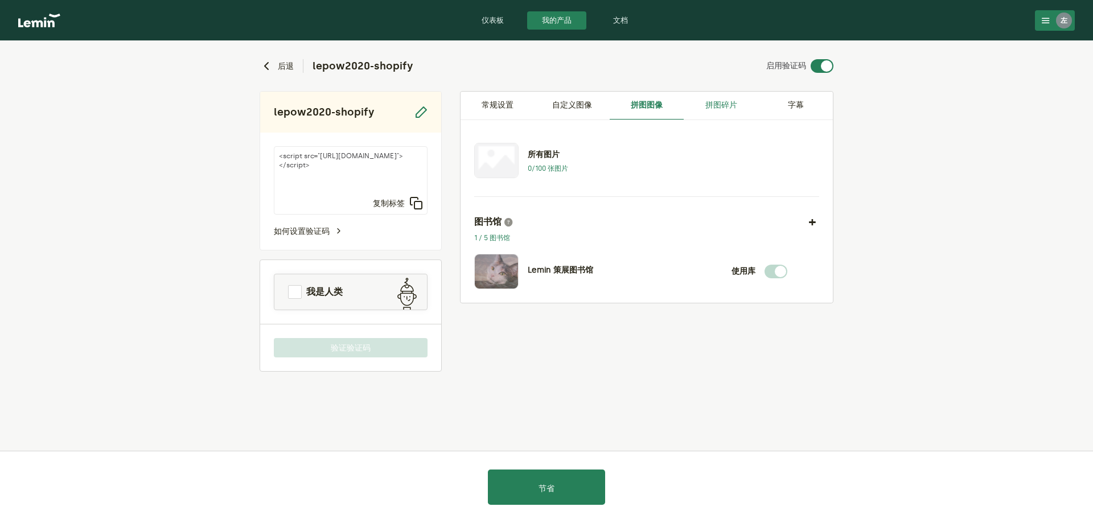
click at [723, 102] on font "拼图碎片" at bounding box center [722, 105] width 32 height 10
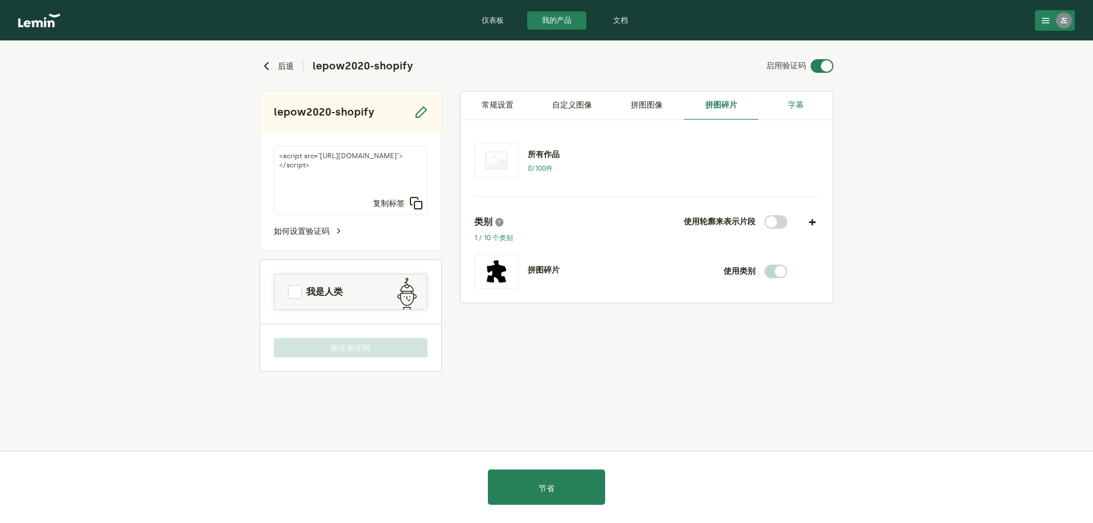
click at [793, 104] on font "字幕" at bounding box center [796, 105] width 16 height 10
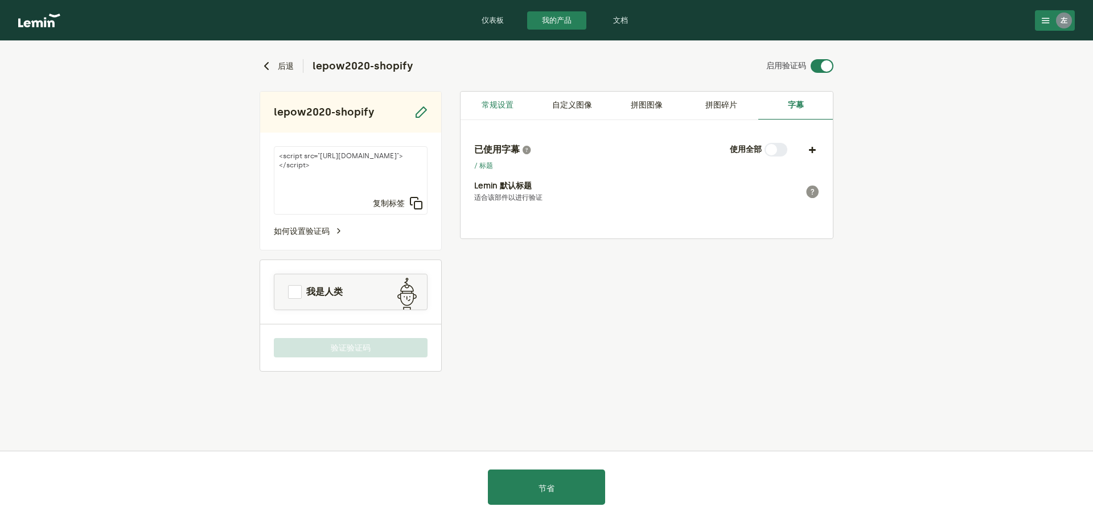
click at [488, 103] on font "常规设置" at bounding box center [498, 105] width 32 height 10
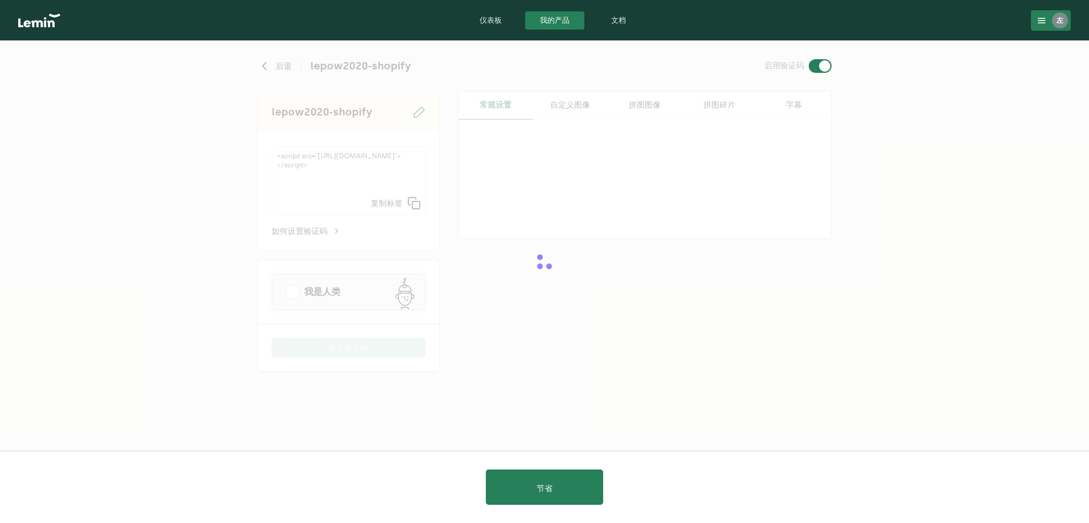
type input "white"
checkbox input "true"
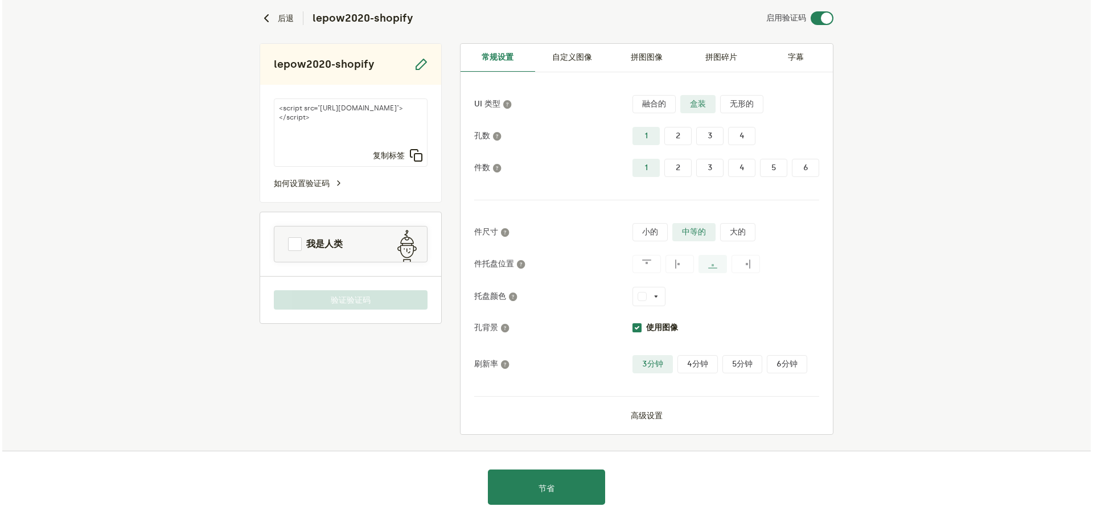
scroll to position [51, 0]
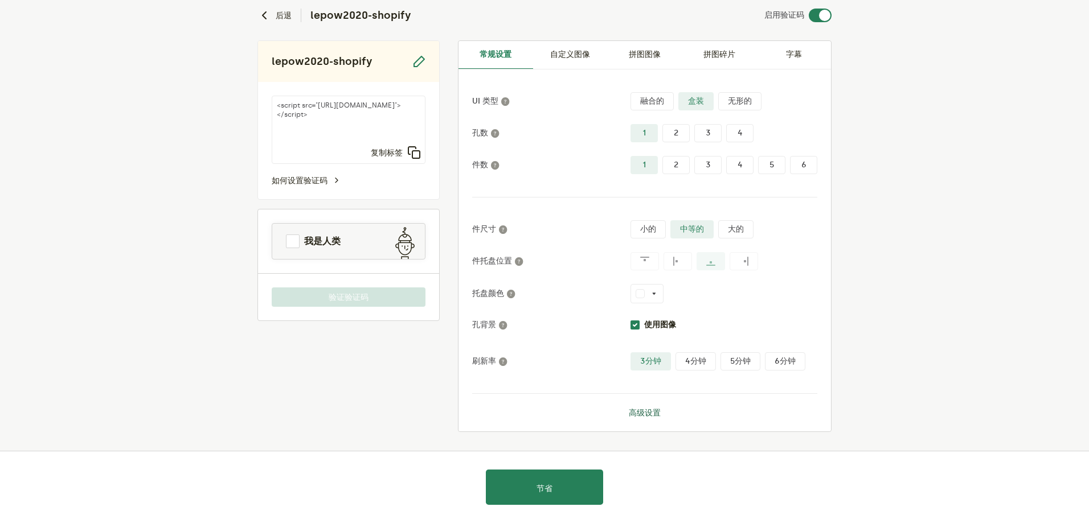
click at [643, 415] on font "高级设置" at bounding box center [645, 413] width 32 height 10
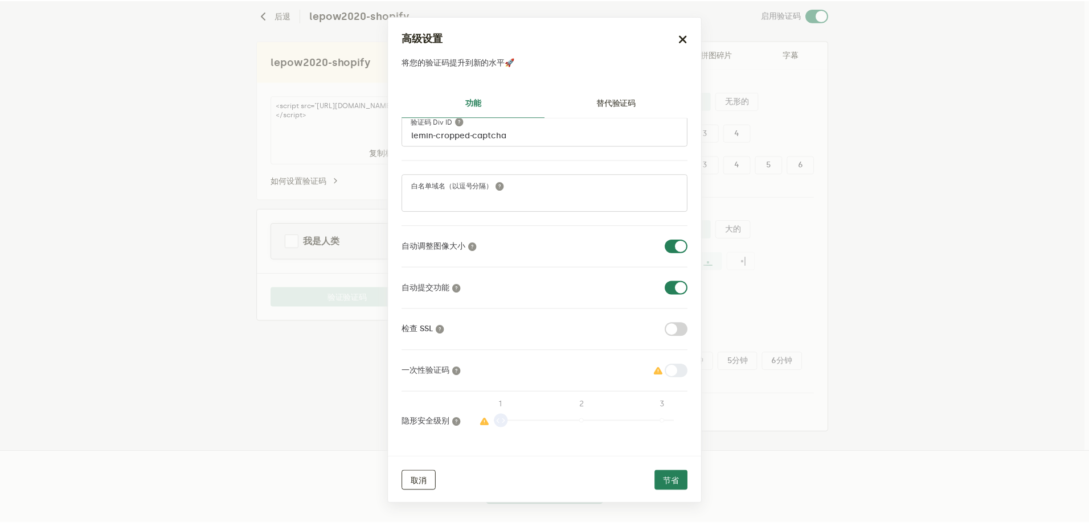
scroll to position [35, 0]
click at [686, 35] on icon "button" at bounding box center [685, 38] width 9 height 9
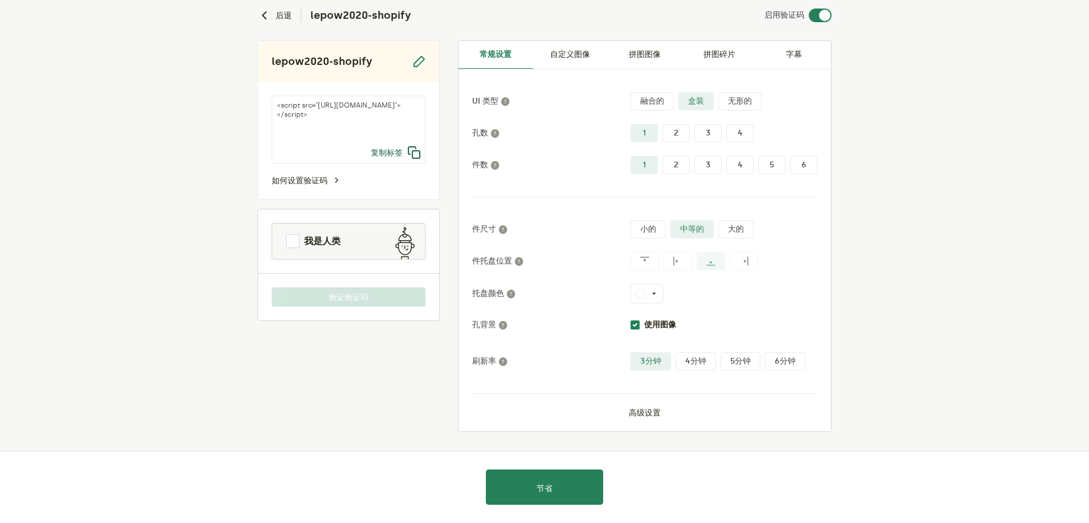
click at [415, 154] on icon "button" at bounding box center [414, 153] width 14 height 14
click at [413, 154] on icon "button" at bounding box center [414, 153] width 14 height 14
